Goal: Information Seeking & Learning: Learn about a topic

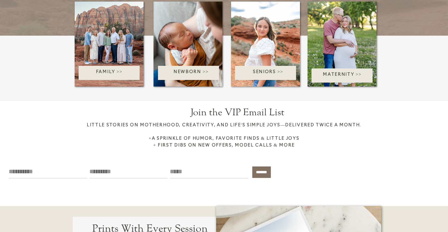
scroll to position [945, 0]
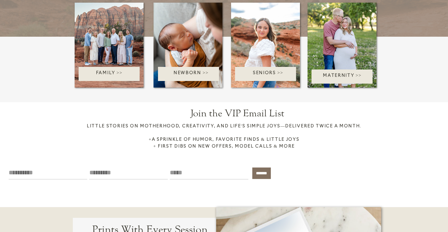
click at [110, 71] on p "Family >>" at bounding box center [109, 74] width 75 height 8
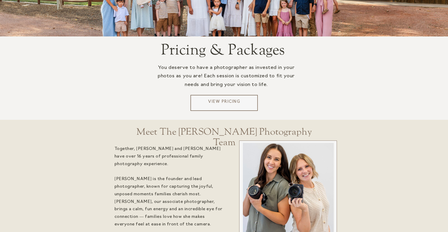
scroll to position [1028, 0]
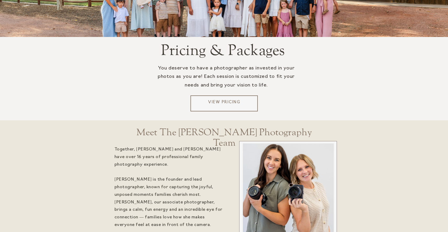
click at [223, 101] on p "View Pricing" at bounding box center [224, 104] width 63 height 8
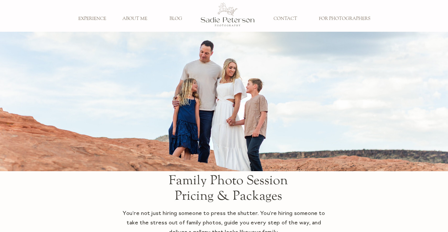
click at [95, 18] on h3 "EXPERIENCE" at bounding box center [92, 19] width 35 height 6
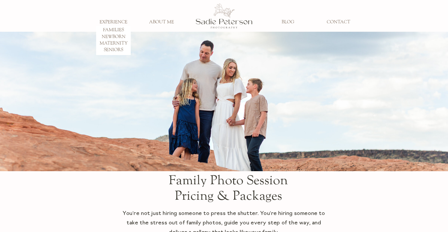
click at [120, 28] on h3 "FAMILIES" at bounding box center [113, 30] width 35 height 6
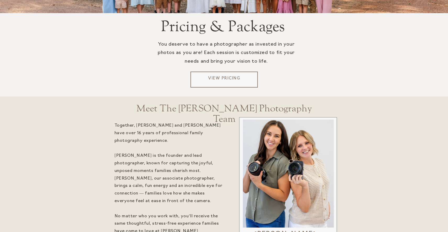
scroll to position [1073, 0]
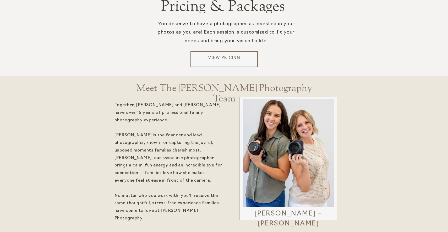
click at [226, 56] on p "View Pricing" at bounding box center [224, 59] width 63 height 8
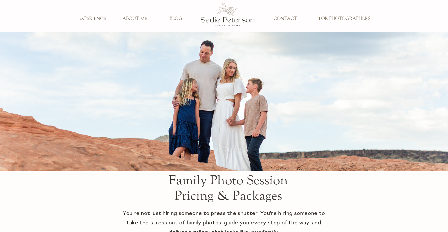
click at [99, 20] on h3 "EXPERIENCE" at bounding box center [92, 19] width 35 height 6
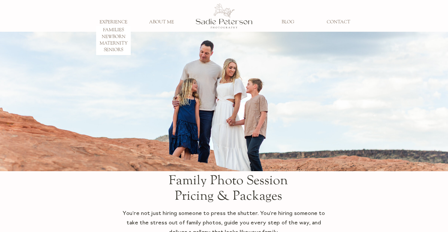
click at [111, 29] on h3 "FAMILIES" at bounding box center [113, 30] width 35 height 6
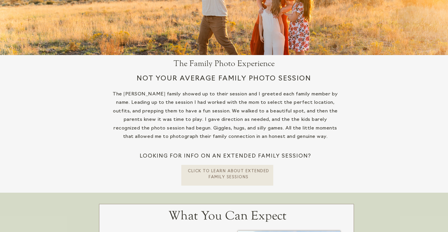
click at [228, 175] on p "CLick To learn about extended Family Sessions" at bounding box center [229, 174] width 82 height 11
